Goal: Find specific page/section: Find specific page/section

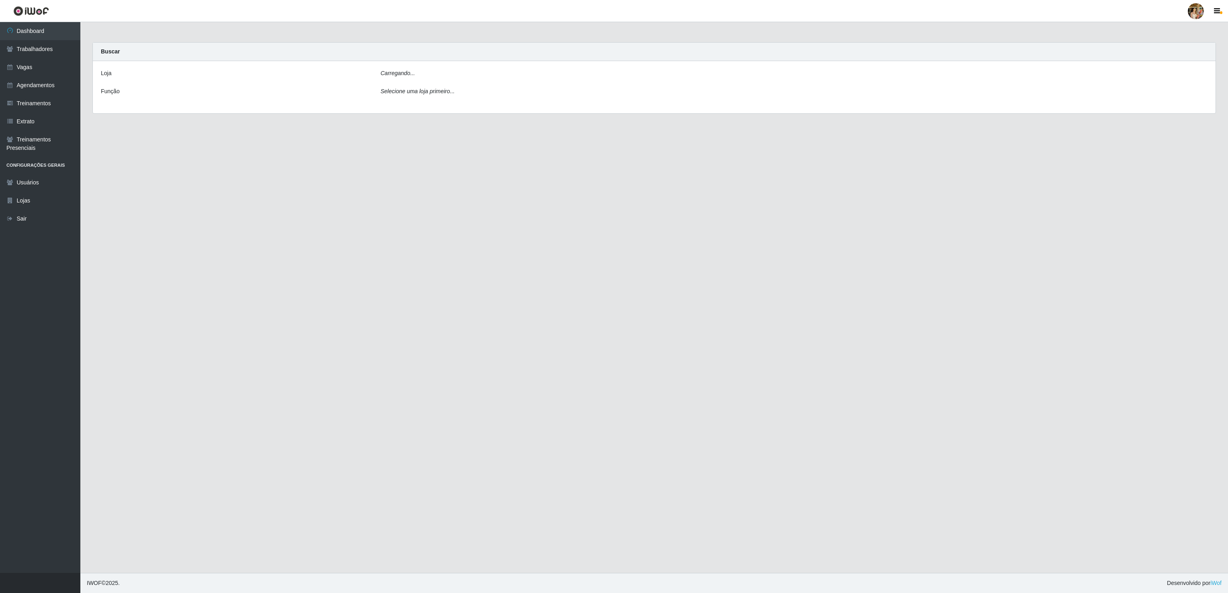
click at [437, 74] on div "Carregando..." at bounding box center [794, 75] width 839 height 12
click at [56, 48] on link "Trabalhadores" at bounding box center [40, 49] width 80 height 18
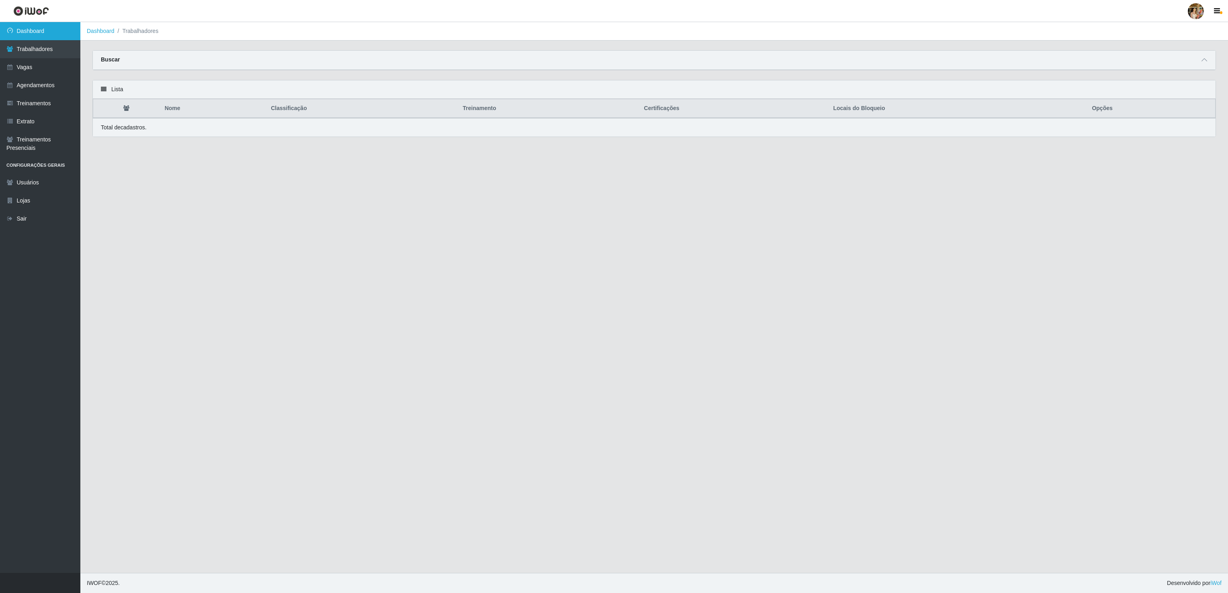
click at [53, 34] on link "Dashboard" at bounding box center [40, 31] width 80 height 18
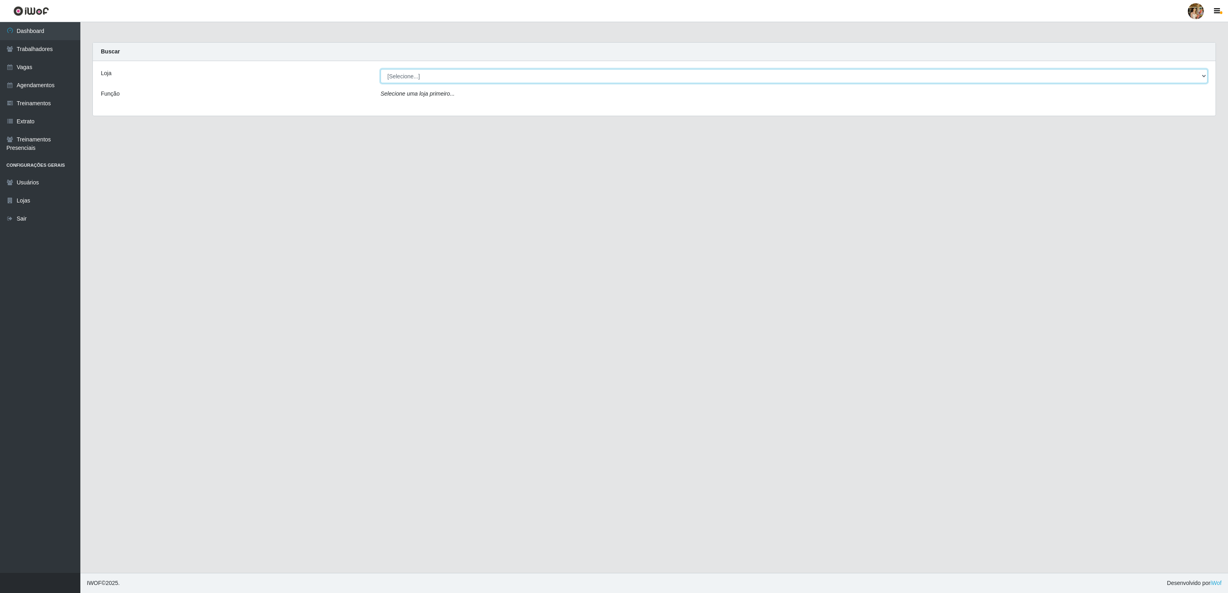
click at [445, 76] on select "[Selecione...] Atacado Vem - [GEOGRAPHIC_DATA] 30 Laranjeiras Velha Atacado Vem…" at bounding box center [794, 76] width 827 height 14
click at [381, 70] on select "[Selecione...] Atacado Vem - [GEOGRAPHIC_DATA] 30 Laranjeiras Velha Atacado Vem…" at bounding box center [794, 76] width 827 height 14
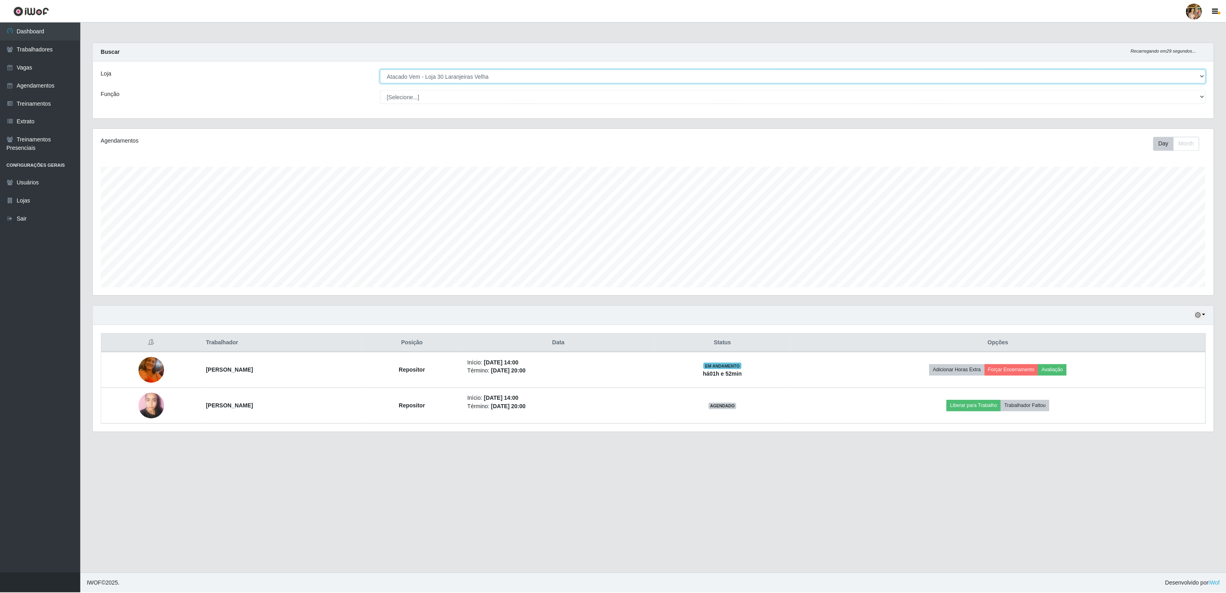
scroll to position [167, 1122]
click at [830, 564] on main "Carregando... Buscar Recarregando em 10 segundos... Loja [Selecione...] Atacado…" at bounding box center [654, 297] width 1148 height 551
click at [441, 76] on select "[Selecione...] Atacado Vem - [GEOGRAPHIC_DATA] 30 Laranjeiras Velha Atacado Vem…" at bounding box center [794, 76] width 827 height 14
click at [381, 70] on select "[Selecione...] Atacado Vem - [GEOGRAPHIC_DATA] 30 Laranjeiras Velha Atacado Vem…" at bounding box center [794, 76] width 827 height 14
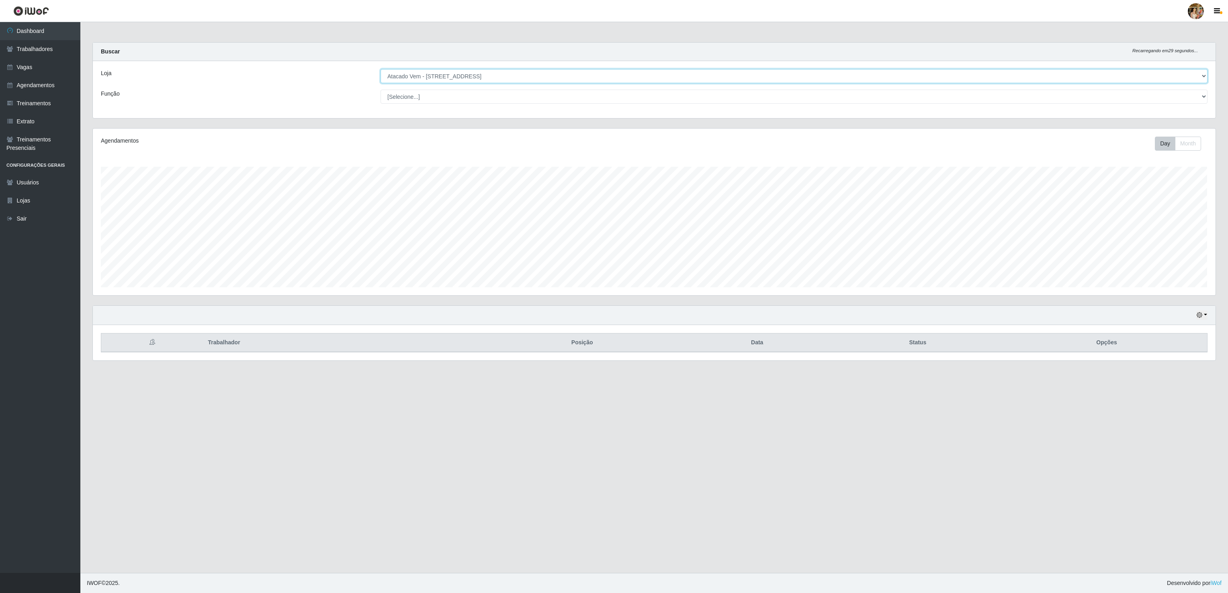
click at [463, 79] on select "[Selecione...] Atacado Vem - [GEOGRAPHIC_DATA] 30 Laranjeiras Velha Atacado Vem…" at bounding box center [794, 76] width 827 height 14
click at [381, 70] on select "[Selecione...] Atacado Vem - [GEOGRAPHIC_DATA] 30 Laranjeiras Velha Atacado Vem…" at bounding box center [794, 76] width 827 height 14
click at [468, 74] on select "[Selecione...] Atacado Vem - [GEOGRAPHIC_DATA] 30 Laranjeiras Velha Atacado Vem…" at bounding box center [794, 76] width 827 height 14
click at [381, 70] on select "[Selecione...] Atacado Vem - [GEOGRAPHIC_DATA] 30 Laranjeiras Velha Atacado Vem…" at bounding box center [794, 76] width 827 height 14
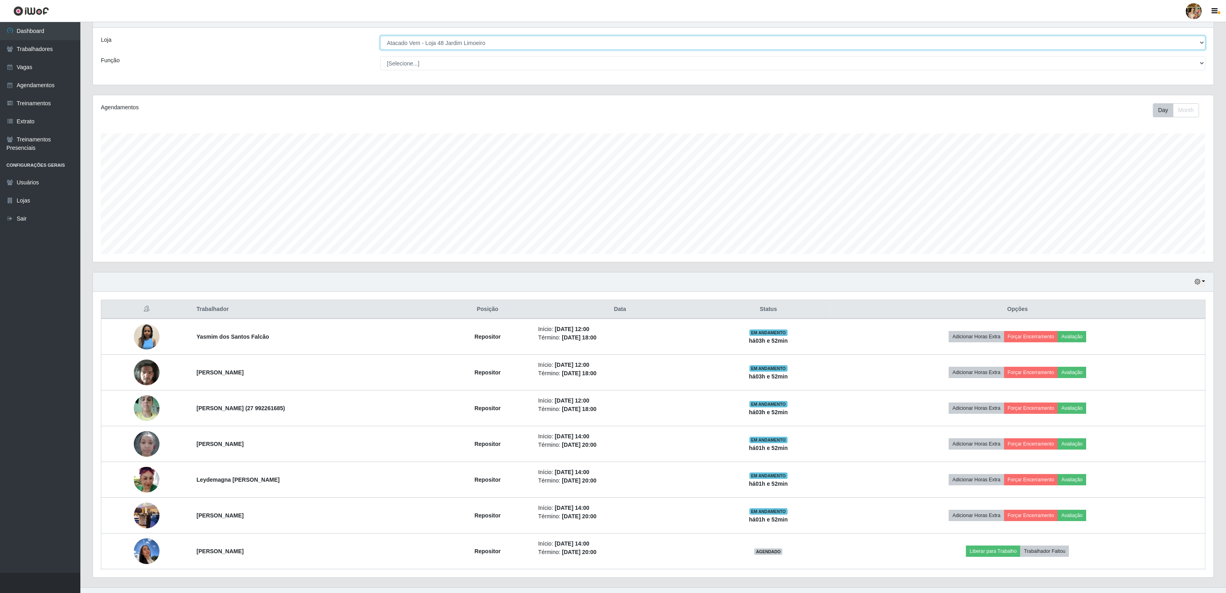
scroll to position [52, 0]
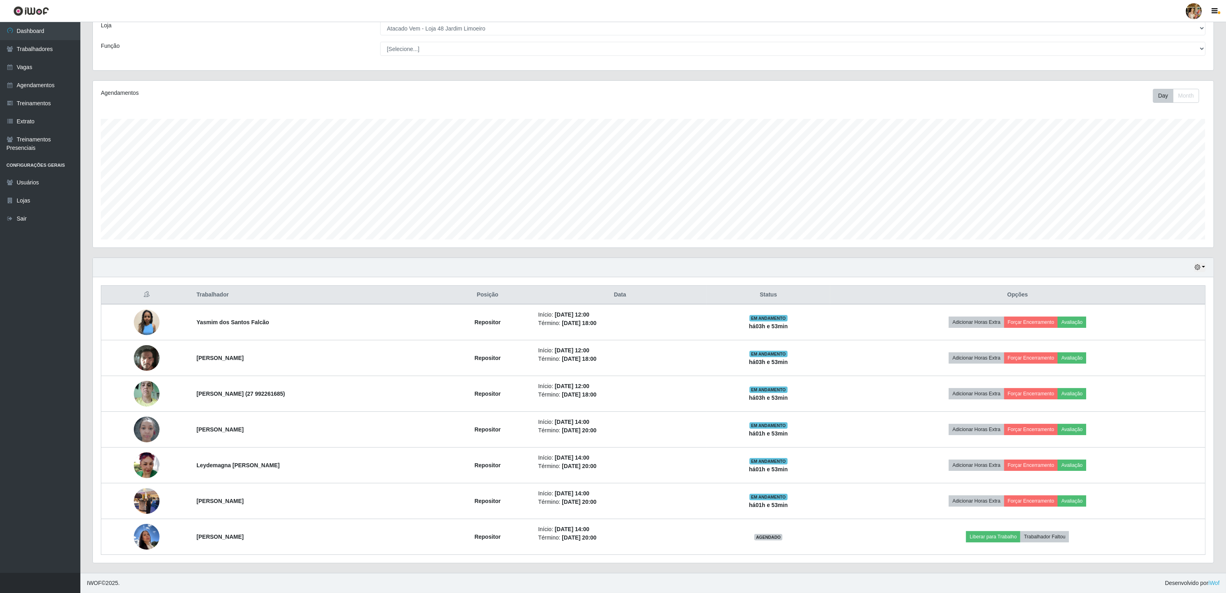
click at [458, 21] on header "Perfil Alterar Senha Sair" at bounding box center [613, 11] width 1226 height 22
click at [457, 26] on select "[Selecione...] Atacado Vem - [GEOGRAPHIC_DATA] 30 Laranjeiras Velha Atacado Vem…" at bounding box center [793, 28] width 826 height 14
click at [381, 35] on select "[Selecione...] Atacado Vem - [GEOGRAPHIC_DATA] 30 Laranjeiras Velha Atacado Vem…" at bounding box center [793, 28] width 826 height 14
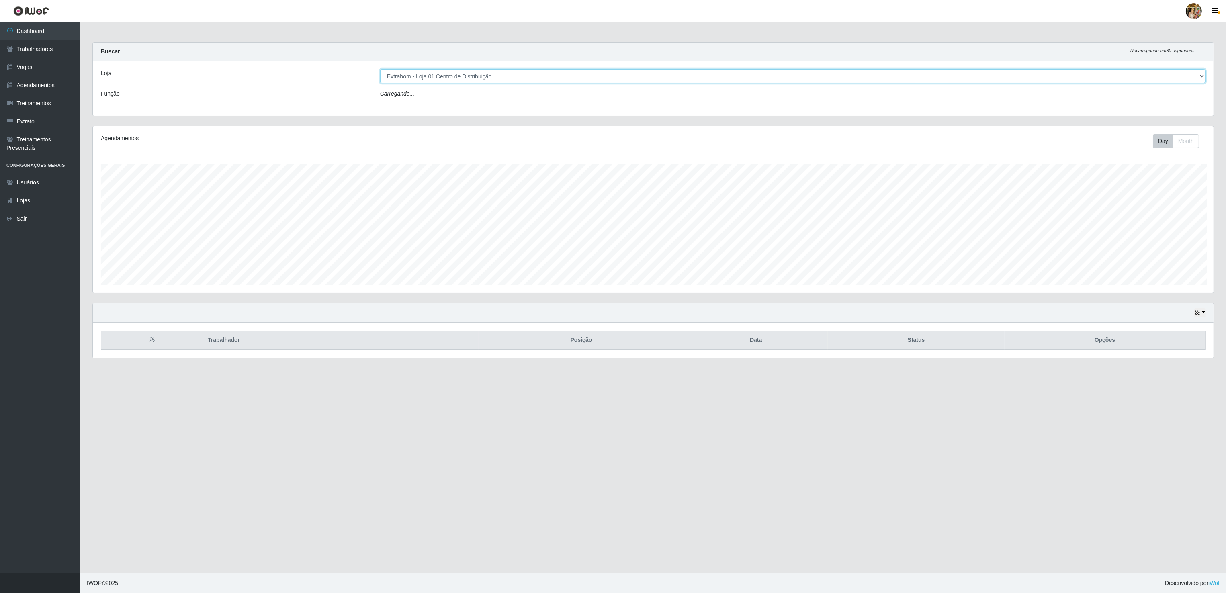
scroll to position [167, 1122]
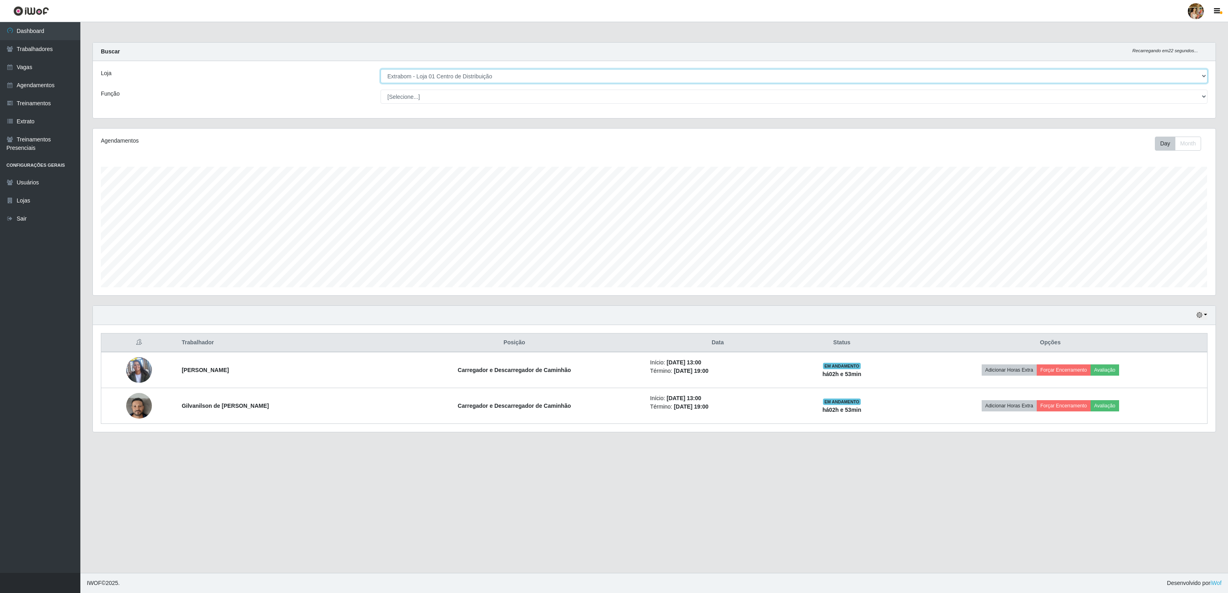
click at [493, 69] on select "[Selecione...] Atacado Vem - [GEOGRAPHIC_DATA] 30 Laranjeiras Velha Atacado Vem…" at bounding box center [794, 76] width 827 height 14
click at [381, 70] on select "[Selecione...] Atacado Vem - [GEOGRAPHIC_DATA] 30 Laranjeiras Velha Atacado Vem…" at bounding box center [794, 76] width 827 height 14
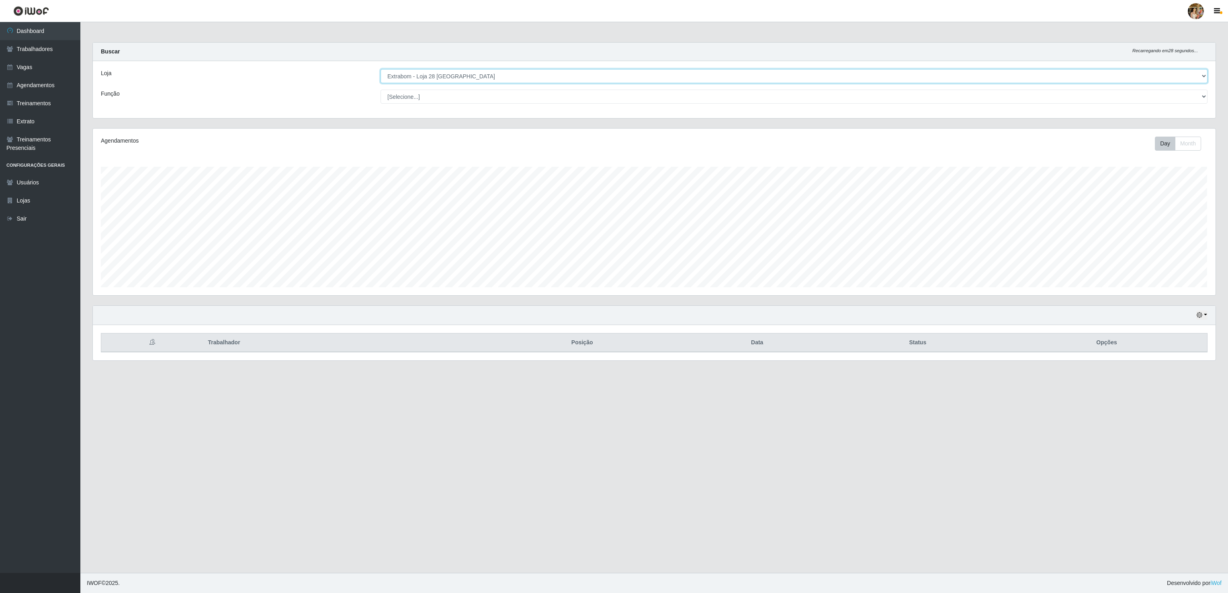
click at [471, 80] on select "[Selecione...] Atacado Vem - [GEOGRAPHIC_DATA] 30 Laranjeiras Velha Atacado Vem…" at bounding box center [794, 76] width 827 height 14
click at [381, 70] on select "[Selecione...] Atacado Vem - [GEOGRAPHIC_DATA] 30 Laranjeiras Velha Atacado Vem…" at bounding box center [794, 76] width 827 height 14
click at [468, 79] on select "[Selecione...] Atacado Vem - [GEOGRAPHIC_DATA] 30 Laranjeiras Velha Atacado Vem…" at bounding box center [794, 76] width 827 height 14
click at [381, 70] on select "[Selecione...] Atacado Vem - [GEOGRAPHIC_DATA] 30 Laranjeiras Velha Atacado Vem…" at bounding box center [794, 76] width 827 height 14
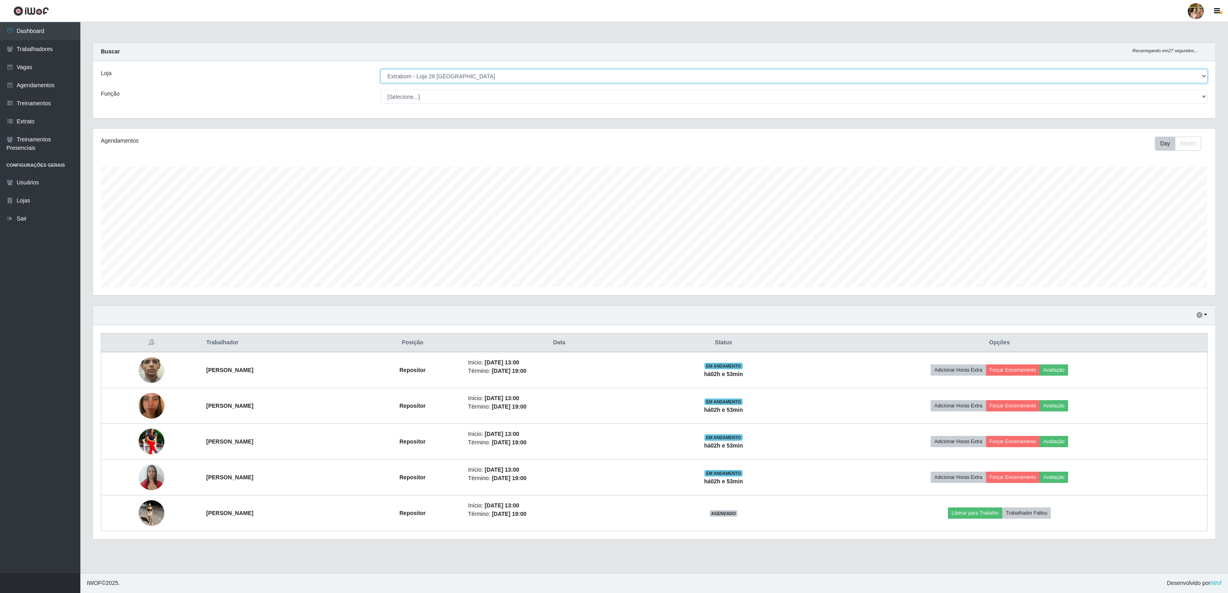
click at [498, 82] on select "[Selecione...] Atacado Vem - [GEOGRAPHIC_DATA] 30 Laranjeiras Velha Atacado Vem…" at bounding box center [794, 76] width 827 height 14
click at [381, 70] on select "[Selecione...] Atacado Vem - [GEOGRAPHIC_DATA] 30 Laranjeiras Velha Atacado Vem…" at bounding box center [794, 76] width 827 height 14
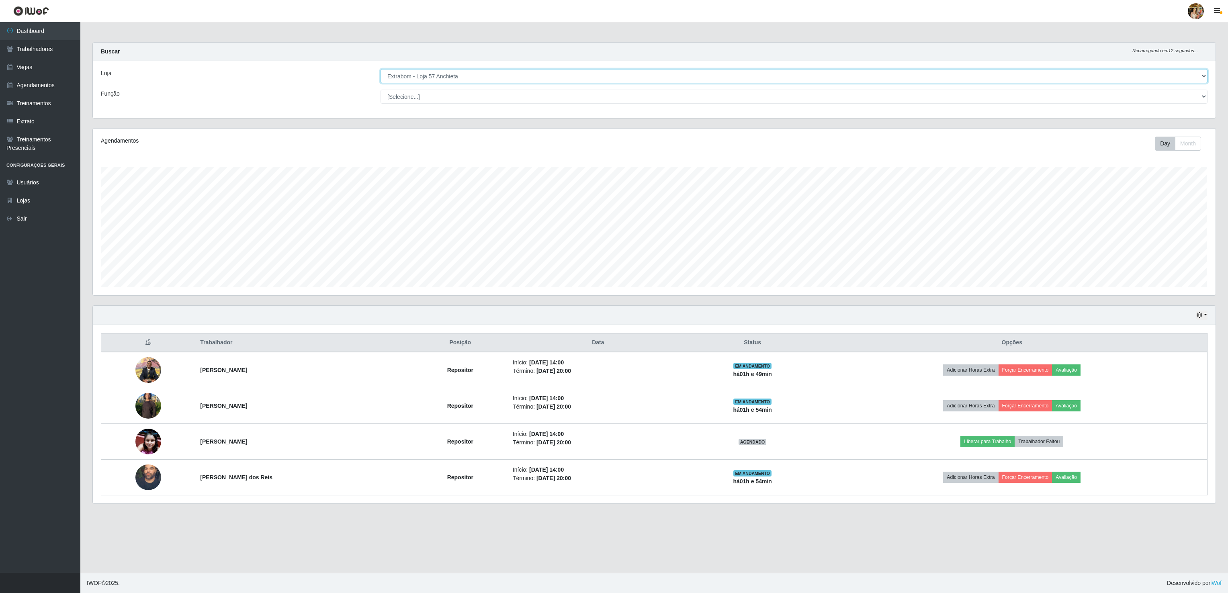
click at [454, 78] on select "[Selecione...] Atacado Vem - [GEOGRAPHIC_DATA] 30 Laranjeiras Velha Atacado Vem…" at bounding box center [794, 76] width 827 height 14
click at [381, 70] on select "[Selecione...] Atacado Vem - [GEOGRAPHIC_DATA] 30 Laranjeiras Velha Atacado Vem…" at bounding box center [794, 76] width 827 height 14
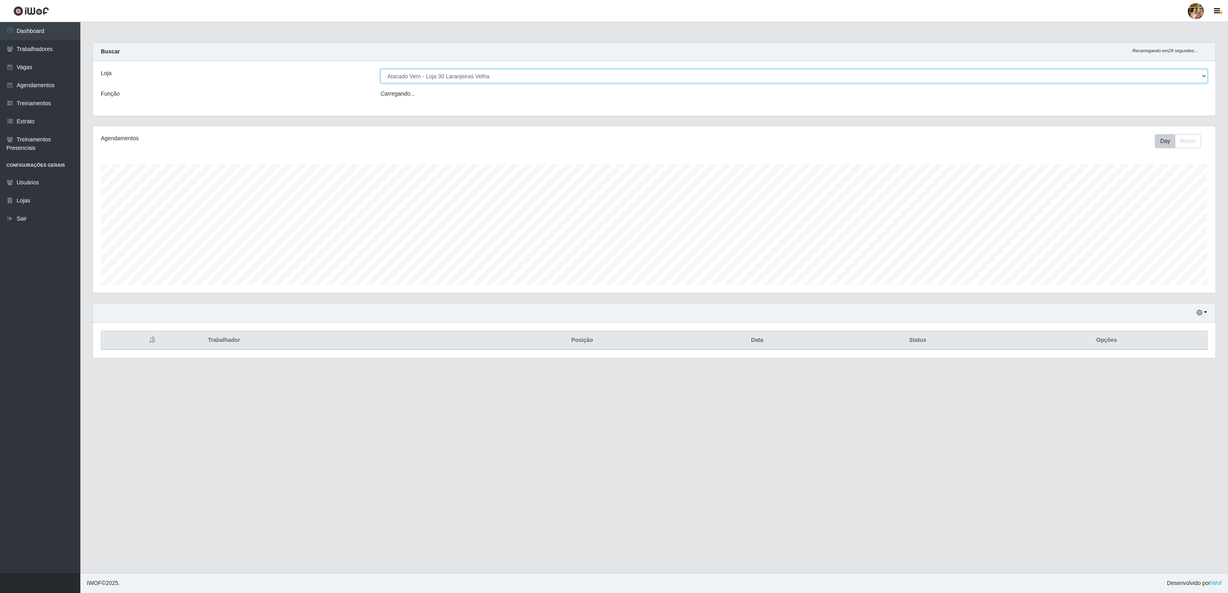
click at [461, 72] on select "[Selecione...] Atacado Vem - [GEOGRAPHIC_DATA] 30 Laranjeiras Velha Atacado Vem…" at bounding box center [794, 76] width 827 height 14
click at [381, 70] on select "[Selecione...] Atacado Vem - [GEOGRAPHIC_DATA] 30 Laranjeiras Velha Atacado Vem…" at bounding box center [794, 76] width 827 height 14
click at [460, 78] on select "[Selecione...] Atacado Vem - [GEOGRAPHIC_DATA] 30 Laranjeiras Velha Atacado Vem…" at bounding box center [794, 76] width 827 height 14
click at [381, 70] on select "[Selecione...] Atacado Vem - [GEOGRAPHIC_DATA] 30 Laranjeiras Velha Atacado Vem…" at bounding box center [794, 76] width 827 height 14
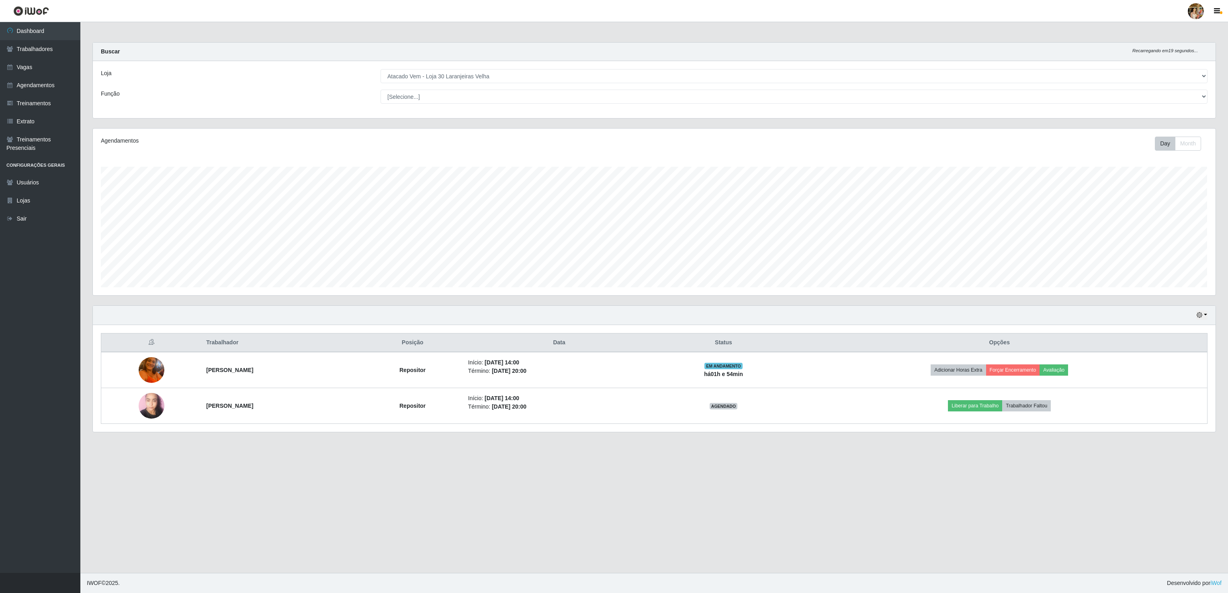
drag, startPoint x: 956, startPoint y: 115, endPoint x: 890, endPoint y: 114, distance: 66.3
click at [956, 114] on div "Loja [Selecione...] Atacado Vem - [GEOGRAPHIC_DATA] 30 Laranjeiras Velha Atacad…" at bounding box center [654, 89] width 1123 height 57
click at [514, 84] on div "Loja [Selecione...] Atacado Vem - [GEOGRAPHIC_DATA] 30 Laranjeiras Velha Atacad…" at bounding box center [654, 89] width 1123 height 57
click at [477, 72] on select "[Selecione...] Atacado Vem - [GEOGRAPHIC_DATA] 30 Laranjeiras Velha Atacado Vem…" at bounding box center [794, 76] width 827 height 14
click at [486, 78] on select "[Selecione...] Atacado Vem - [GEOGRAPHIC_DATA] 30 Laranjeiras Velha Atacado Vem…" at bounding box center [794, 76] width 827 height 14
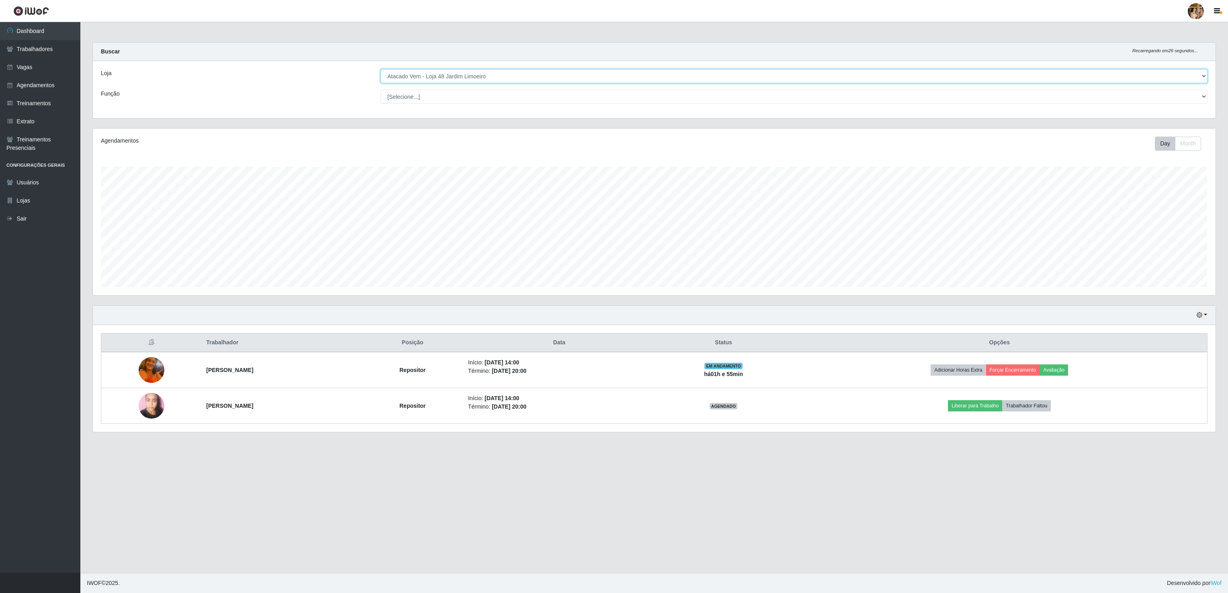
click at [381, 70] on select "[Selecione...] Atacado Vem - [GEOGRAPHIC_DATA] 30 Laranjeiras Velha Atacado Vem…" at bounding box center [794, 76] width 827 height 14
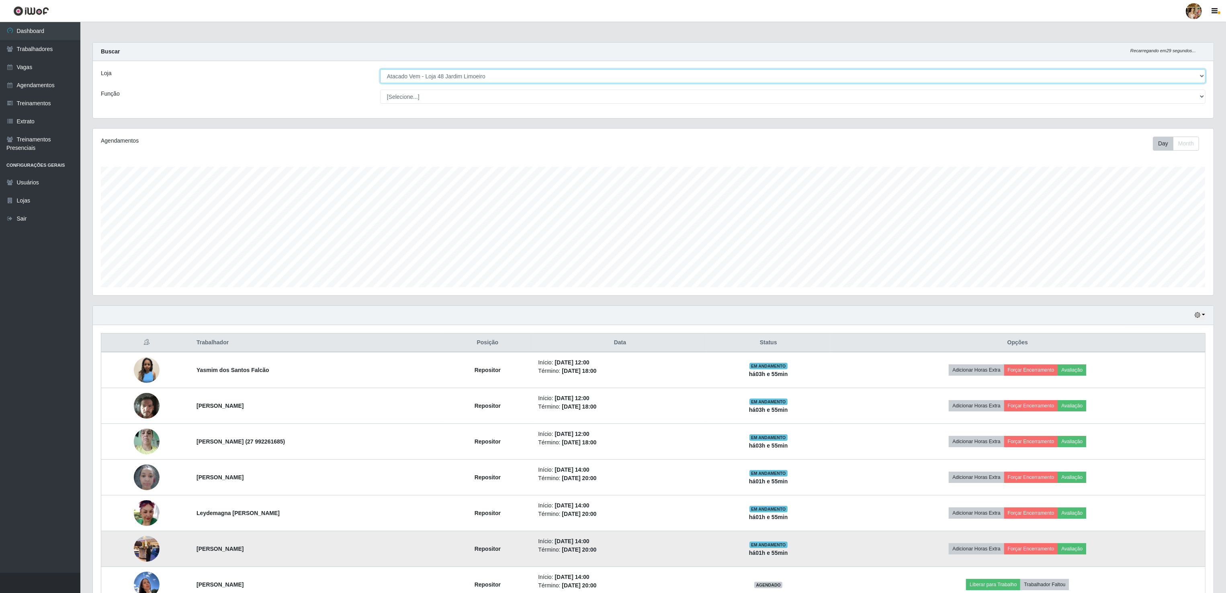
scroll to position [52, 0]
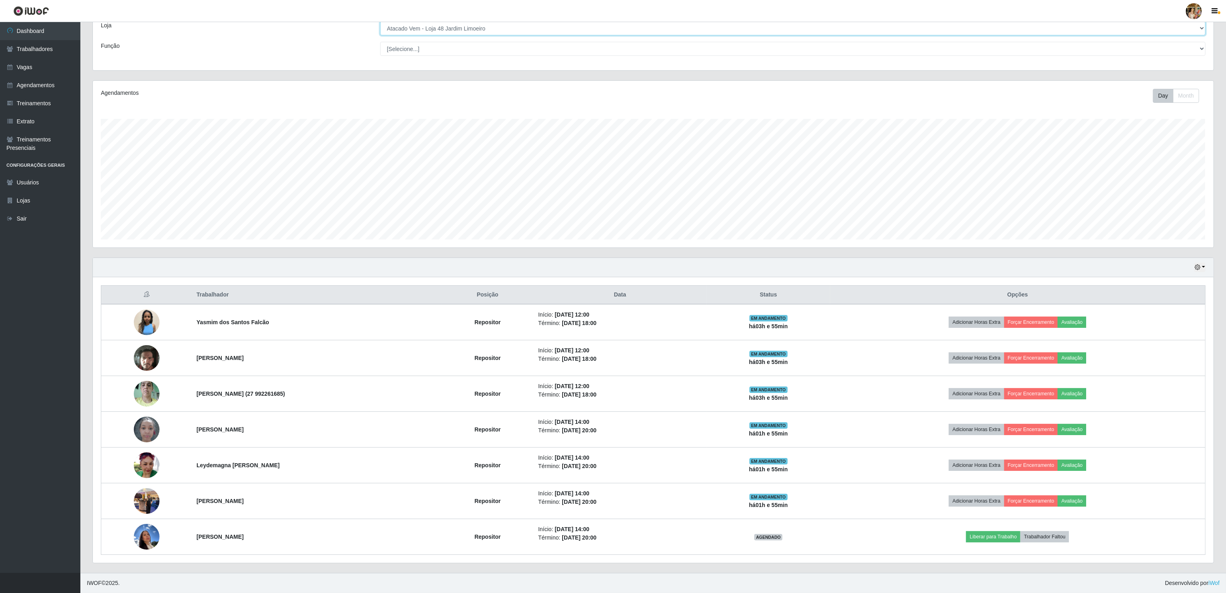
click at [467, 27] on select "[Selecione...] Atacado Vem - [GEOGRAPHIC_DATA] 30 Laranjeiras Velha Atacado Vem…" at bounding box center [793, 28] width 826 height 14
click at [381, 35] on select "[Selecione...] Atacado Vem - [GEOGRAPHIC_DATA] 30 Laranjeiras Velha Atacado Vem…" at bounding box center [793, 28] width 826 height 14
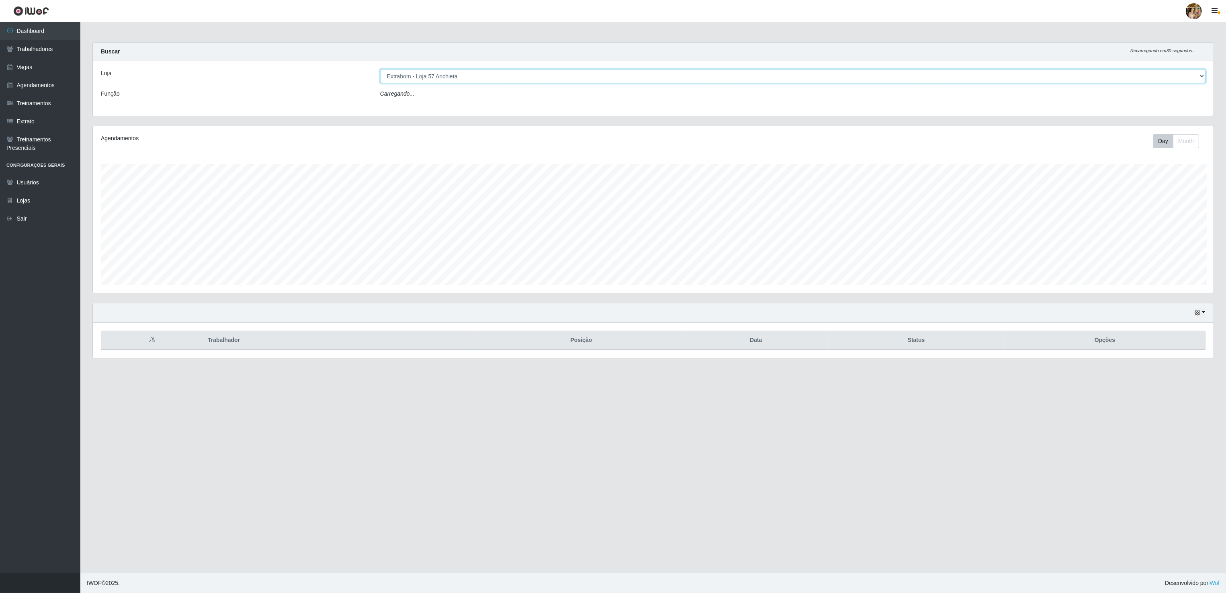
scroll to position [167, 1122]
click at [476, 74] on select "[Selecione...] Atacado Vem - [GEOGRAPHIC_DATA] 30 Laranjeiras Velha Atacado Vem…" at bounding box center [794, 76] width 827 height 14
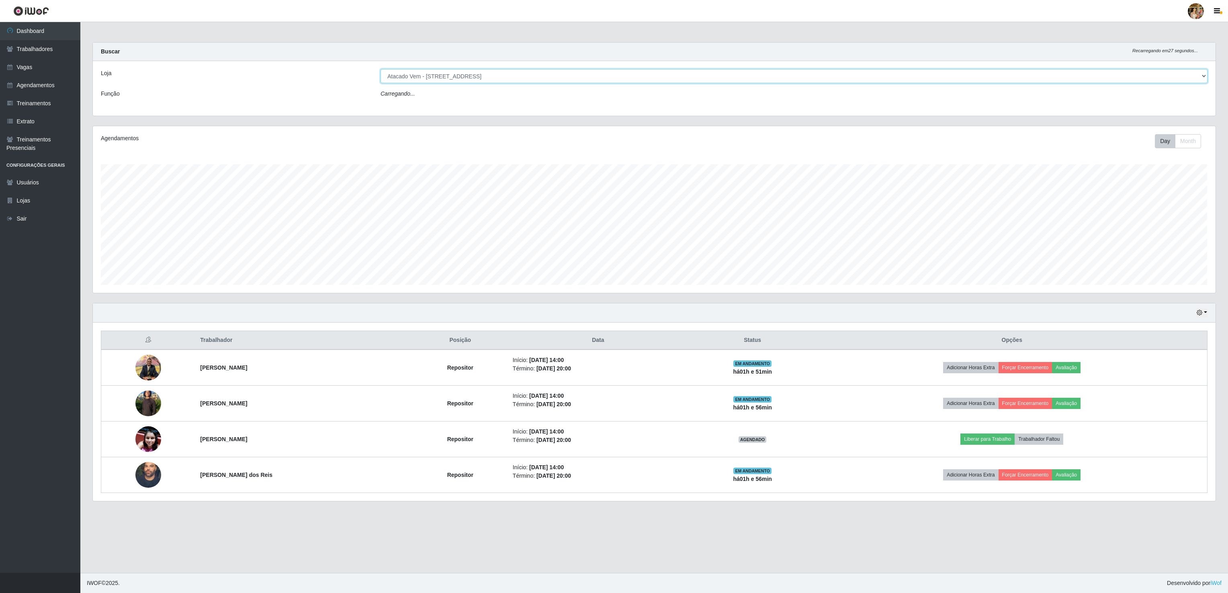
click at [381, 70] on select "[Selecione...] Atacado Vem - [GEOGRAPHIC_DATA] 30 Laranjeiras Velha Atacado Vem…" at bounding box center [794, 76] width 827 height 14
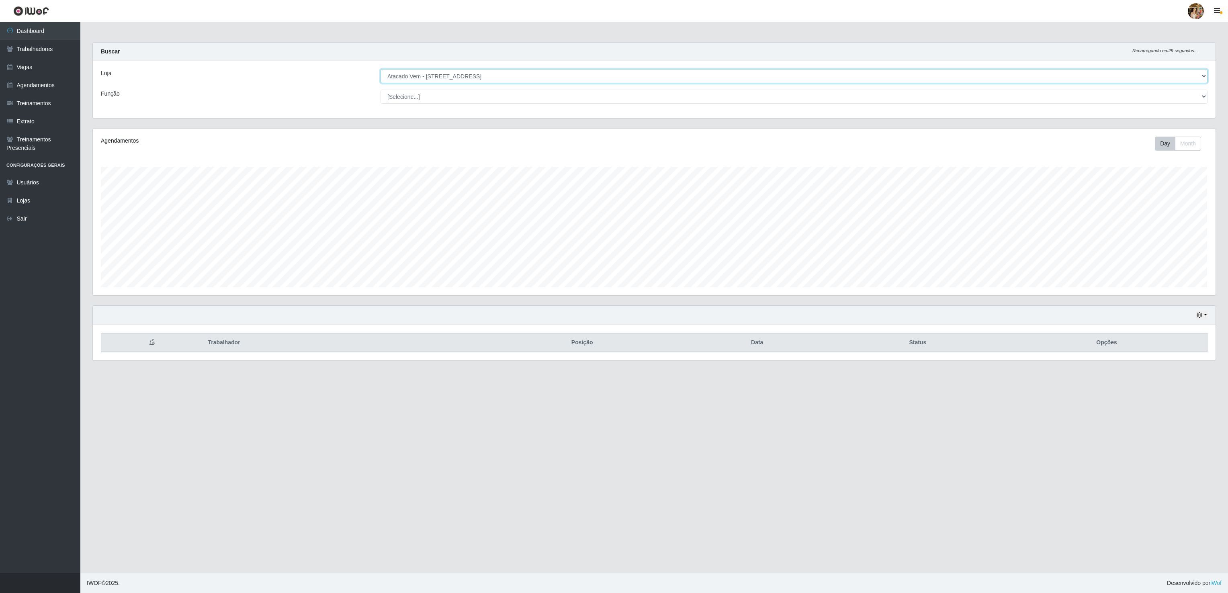
click at [468, 75] on select "[Selecione...] Atacado Vem - [GEOGRAPHIC_DATA] 30 Laranjeiras Velha Atacado Vem…" at bounding box center [794, 76] width 827 height 14
click at [381, 70] on select "[Selecione...] Atacado Vem - [GEOGRAPHIC_DATA] 30 Laranjeiras Velha Atacado Vem…" at bounding box center [794, 76] width 827 height 14
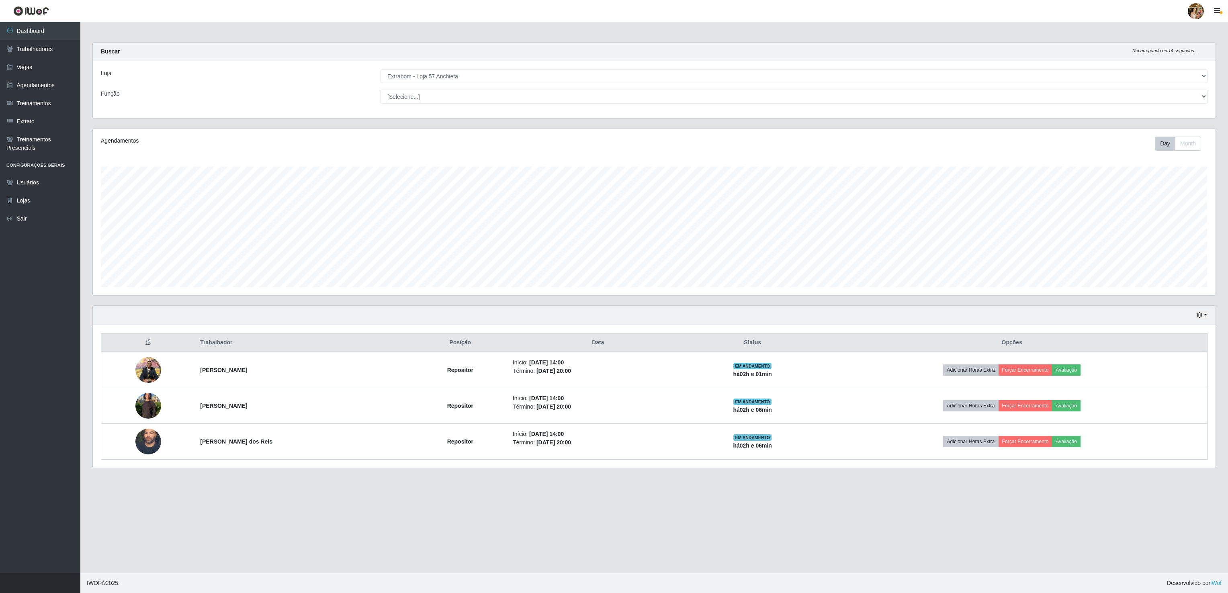
click at [814, 559] on main "Carregando... Buscar Recarregando em 14 segundos... Loja [Selecione...] Atacado…" at bounding box center [654, 297] width 1148 height 551
click at [456, 75] on select "[Selecione...] Atacado Vem - [GEOGRAPHIC_DATA] 30 Laranjeiras Velha Atacado Vem…" at bounding box center [794, 76] width 827 height 14
click at [381, 70] on select "[Selecione...] Atacado Vem - [GEOGRAPHIC_DATA] 30 Laranjeiras Velha Atacado Vem…" at bounding box center [794, 76] width 827 height 14
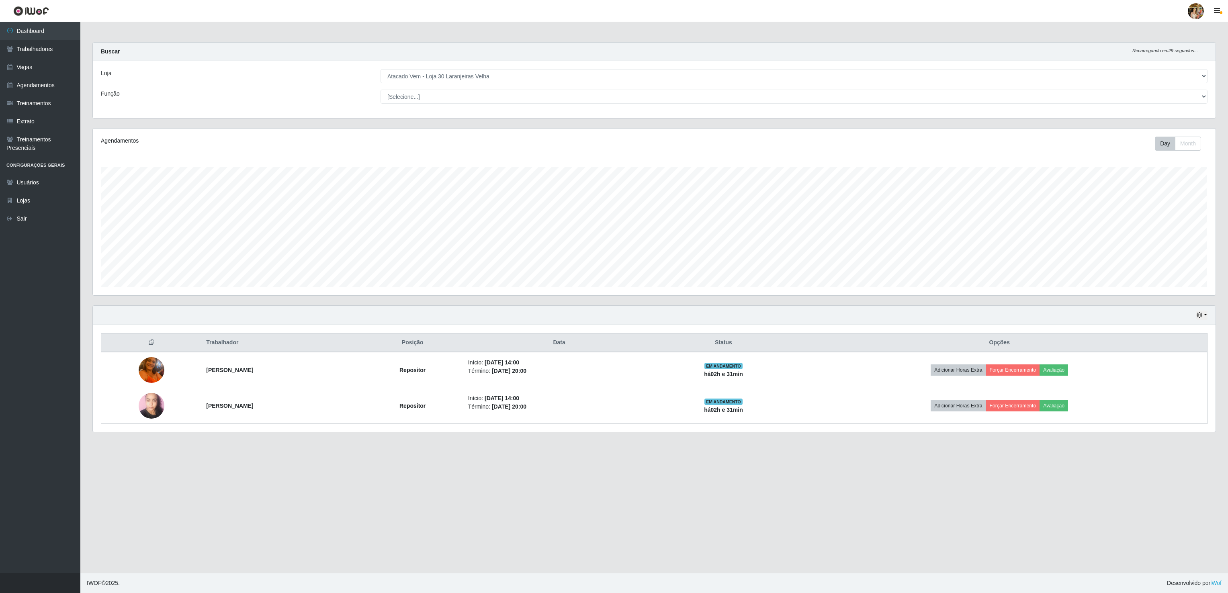
click at [418, 68] on div "Loja [Selecione...] Atacado Vem - [GEOGRAPHIC_DATA] 30 Laranjeiras Velha Atacad…" at bounding box center [654, 89] width 1123 height 57
click at [418, 77] on select "[Selecione...] Atacado Vem - [GEOGRAPHIC_DATA] 30 Laranjeiras Velha Atacado Vem…" at bounding box center [794, 76] width 827 height 14
click at [381, 70] on select "[Selecione...] Atacado Vem - [GEOGRAPHIC_DATA] 30 Laranjeiras Velha Atacado Vem…" at bounding box center [794, 76] width 827 height 14
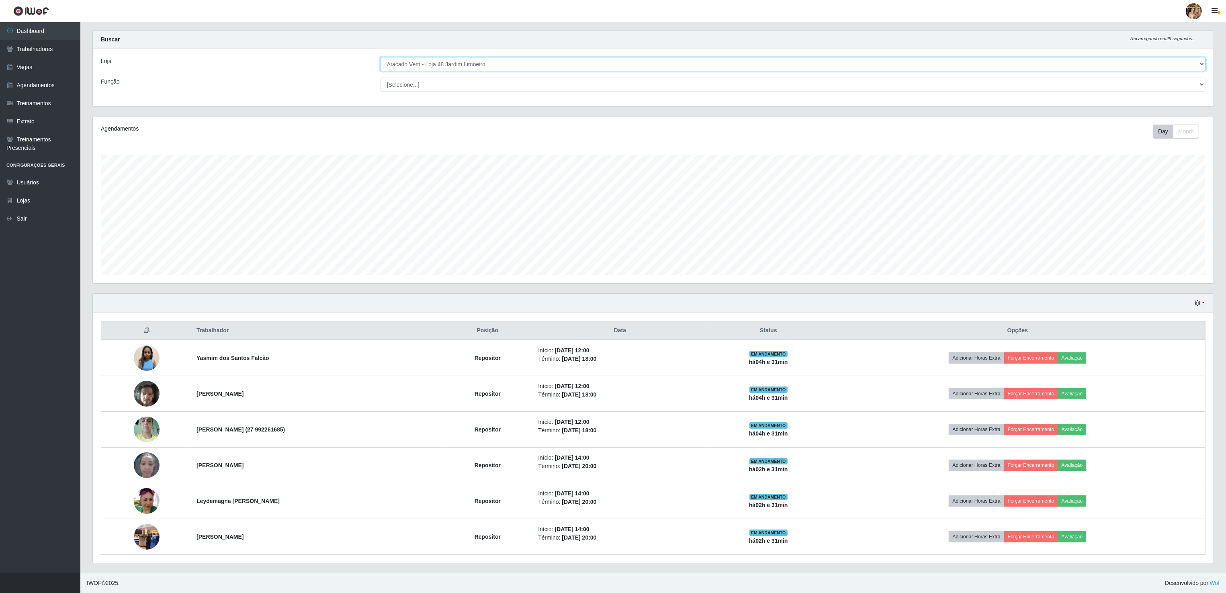
scroll to position [16, 0]
click at [478, 59] on select "[Selecione...] Atacado Vem - [GEOGRAPHIC_DATA] 30 Laranjeiras Velha Atacado Vem…" at bounding box center [793, 64] width 826 height 14
select select "470"
click at [381, 70] on select "[Selecione...] Atacado Vem - [GEOGRAPHIC_DATA] 30 Laranjeiras Velha Atacado Vem…" at bounding box center [793, 64] width 826 height 14
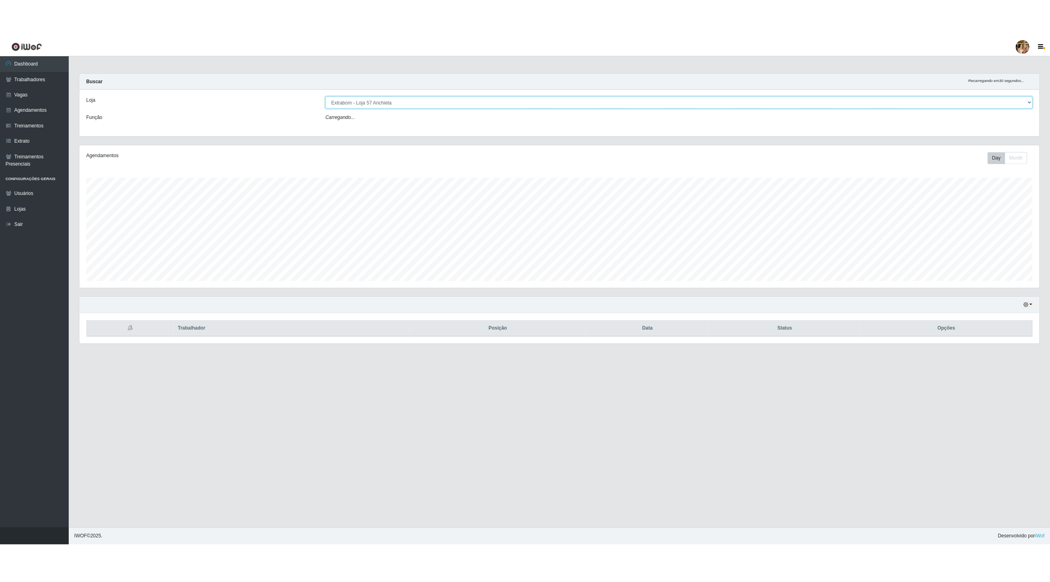
scroll to position [167, 1122]
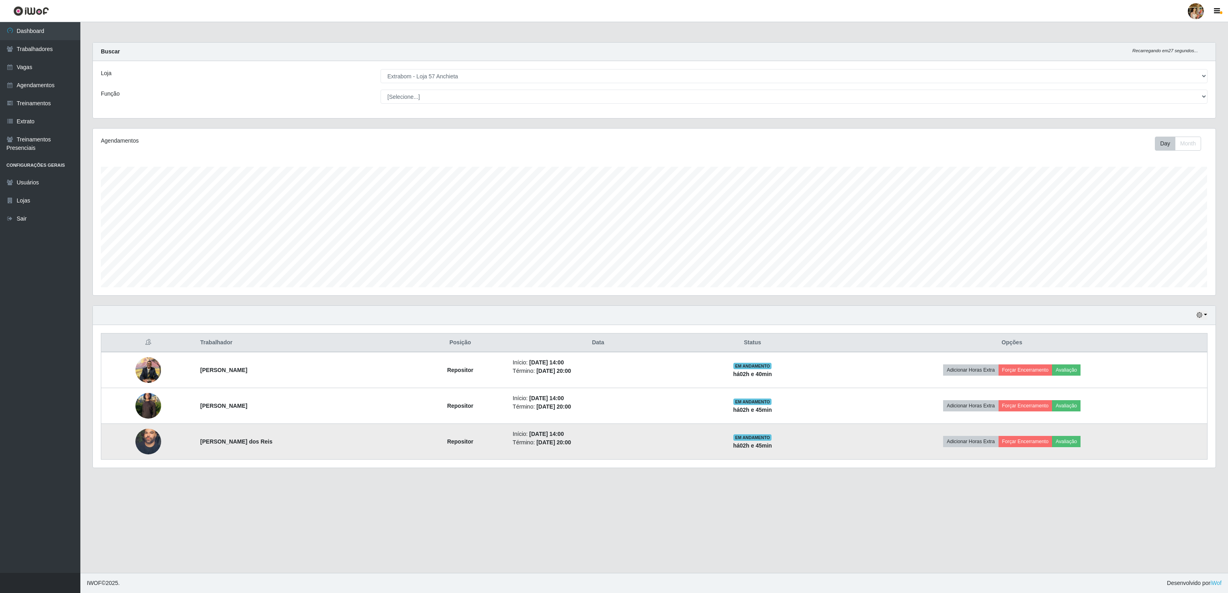
drag, startPoint x: 178, startPoint y: 446, endPoint x: 287, endPoint y: 439, distance: 108.7
click at [287, 439] on tr "[PERSON_NAME] dos Reis Repositor Início: [DATE] 14:00 Término: [DATE] 20:00 EM …" at bounding box center [654, 442] width 1107 height 36
copy tr "[PERSON_NAME] dos Reis"
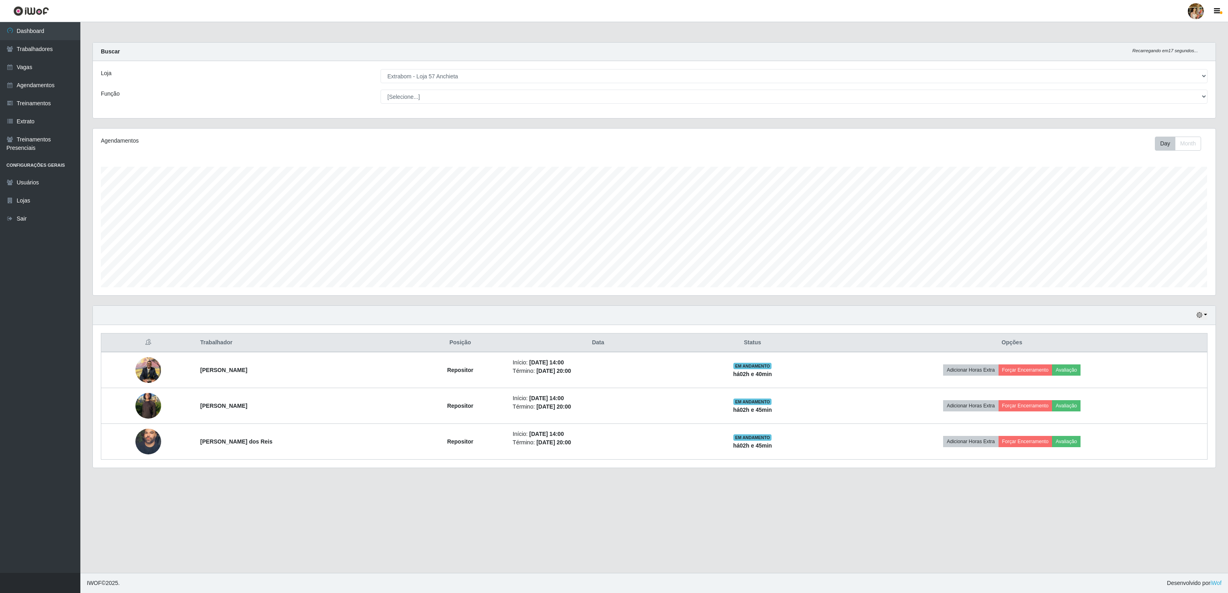
click at [339, 492] on main "Carregando... Buscar Recarregando em 17 segundos... Loja [Selecione...] Atacado…" at bounding box center [654, 297] width 1148 height 551
click at [795, 558] on main "Carregando... Buscar Recarregando em 22 segundos... Loja [Selecione...] Atacado…" at bounding box center [654, 297] width 1148 height 551
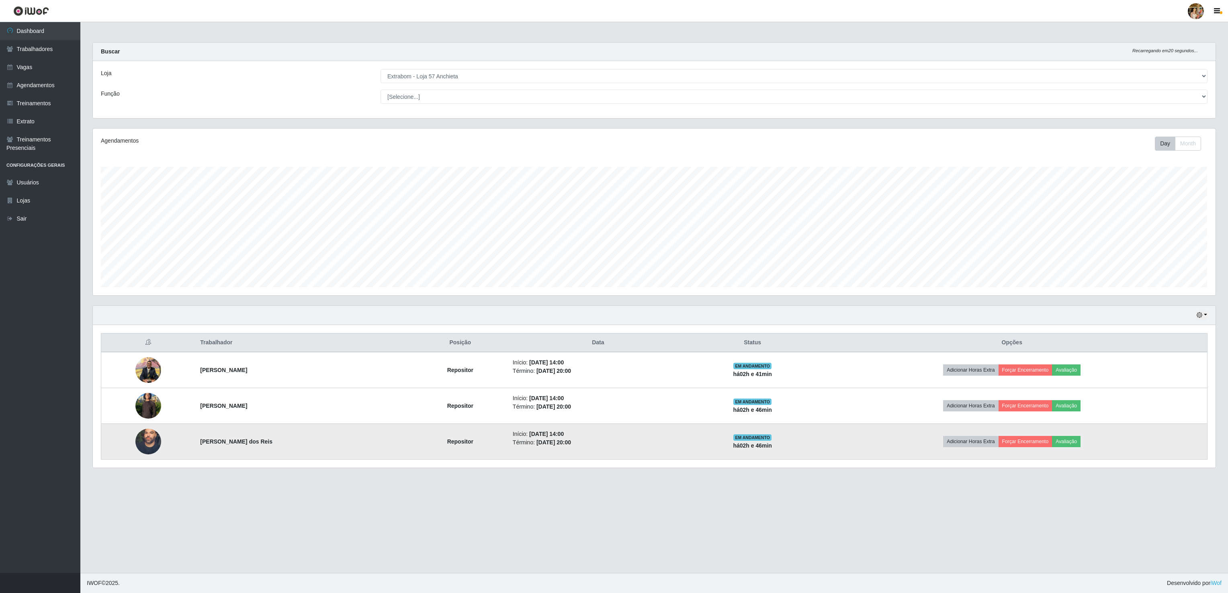
drag, startPoint x: 202, startPoint y: 441, endPoint x: 323, endPoint y: 440, distance: 121.4
click at [323, 440] on tr "[PERSON_NAME] dos Reis Repositor Início: [DATE] 14:00 Término: [DATE] 20:00 EM …" at bounding box center [654, 442] width 1107 height 36
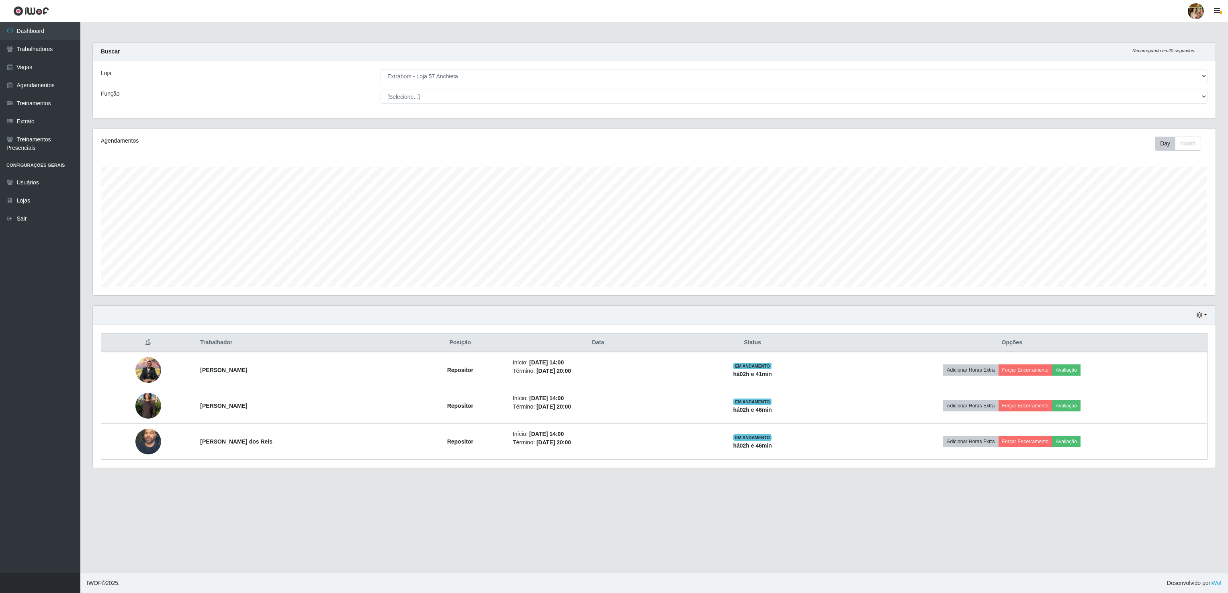
copy tr "[PERSON_NAME] dos Reis"
click at [361, 492] on main "Carregando... Buscar Recarregando em 20 segundos... Loja [Selecione...] Atacado…" at bounding box center [654, 297] width 1148 height 551
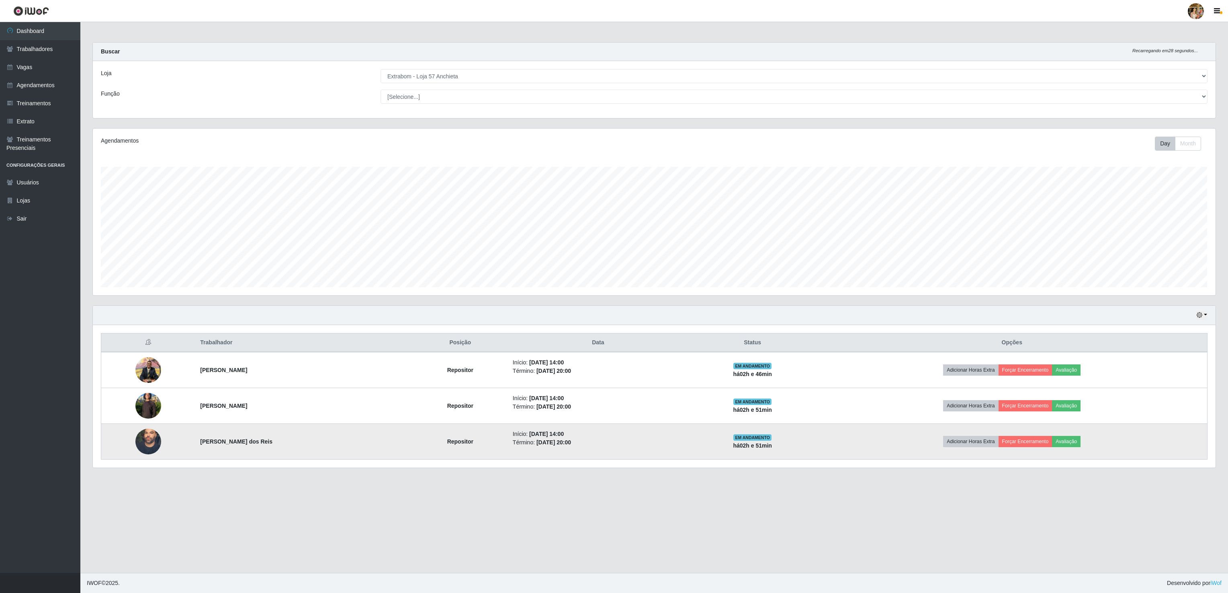
drag, startPoint x: 230, startPoint y: 443, endPoint x: 312, endPoint y: 443, distance: 82.8
click at [312, 443] on td "[PERSON_NAME] dos Reis" at bounding box center [303, 442] width 217 height 36
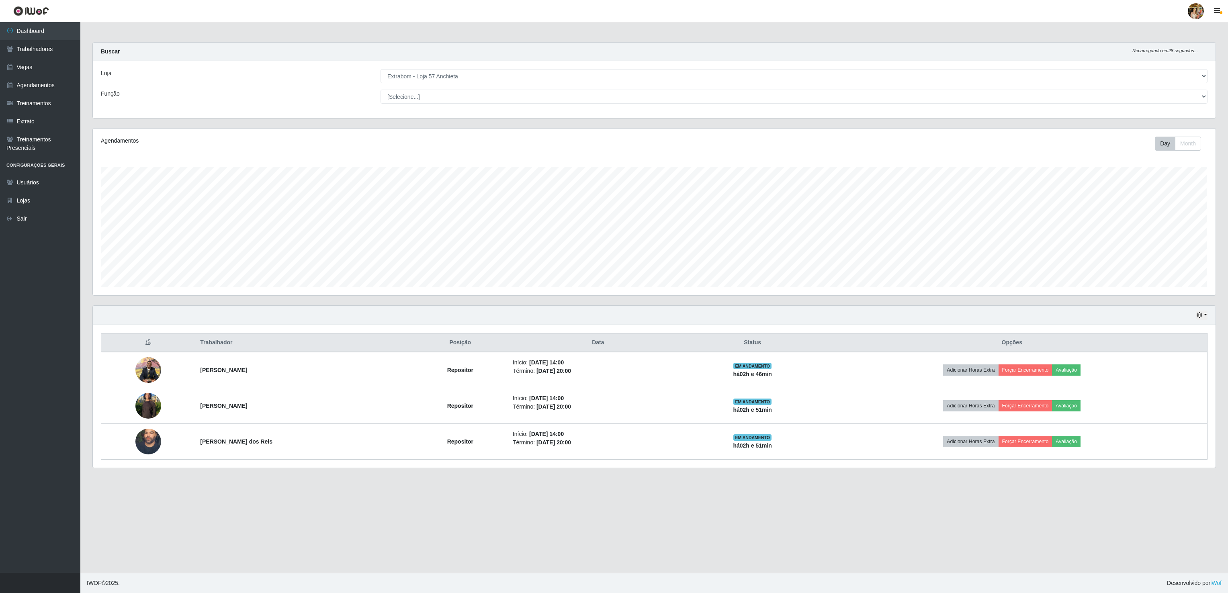
copy strong "[PERSON_NAME] dos Reis"
click at [321, 500] on main "Carregando... Buscar Recarregando em 27 segundos... Loja [Selecione...] Atacado…" at bounding box center [654, 297] width 1148 height 551
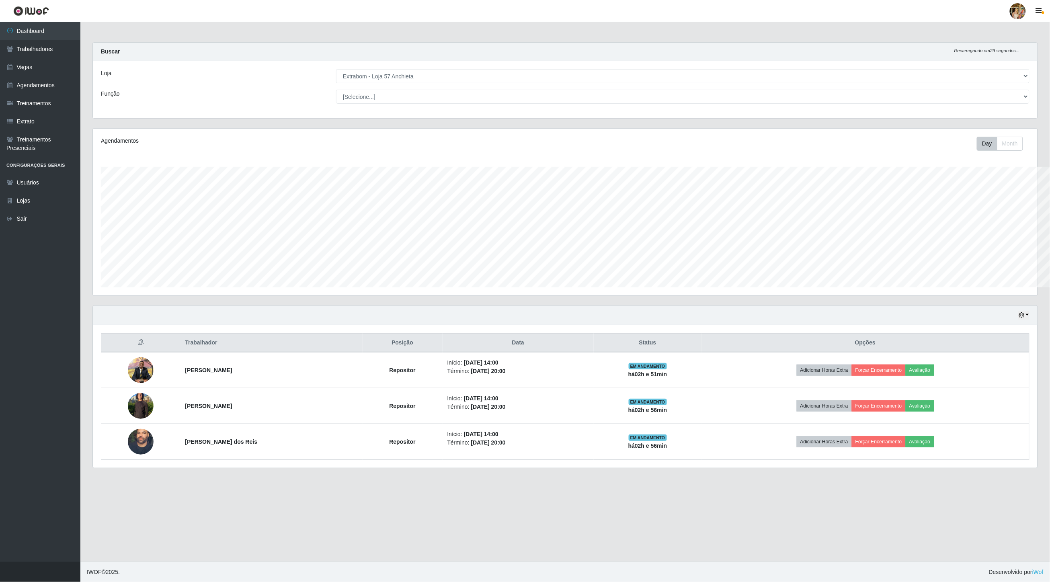
scroll to position [401763, 400985]
